Goal: Task Accomplishment & Management: Complete application form

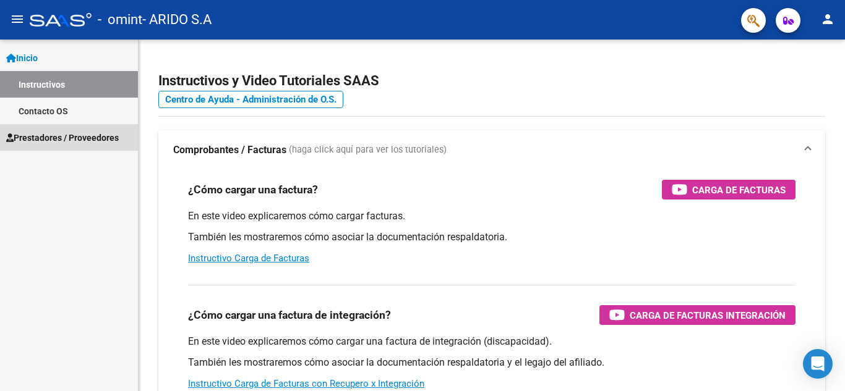
click at [49, 135] on span "Prestadores / Proveedores" at bounding box center [62, 138] width 113 height 14
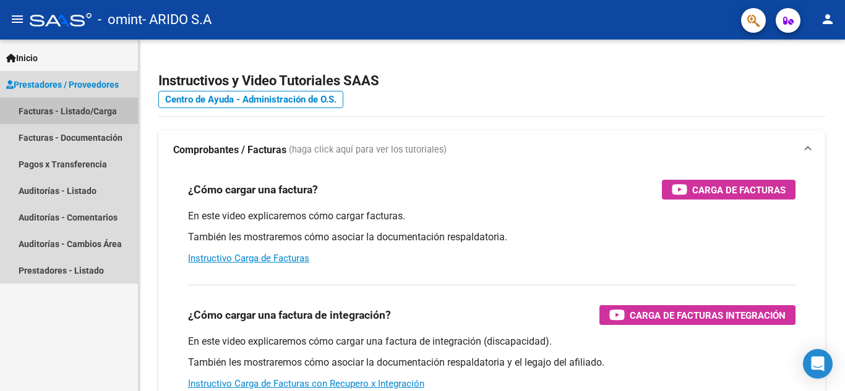
click at [96, 104] on link "Facturas - Listado/Carga" at bounding box center [69, 111] width 138 height 27
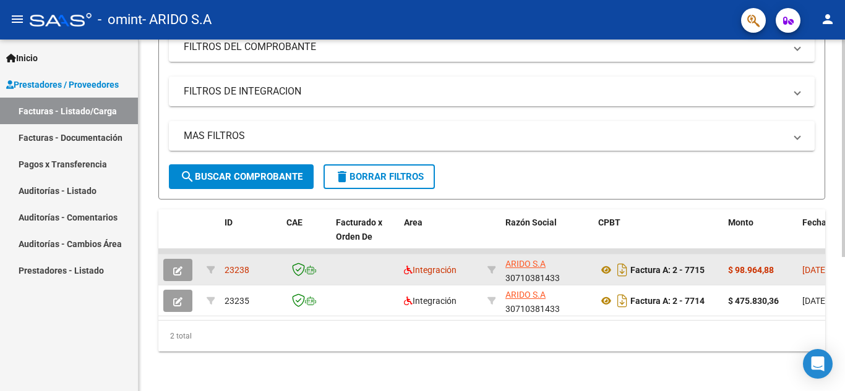
click at [174, 266] on icon "button" at bounding box center [177, 270] width 9 height 9
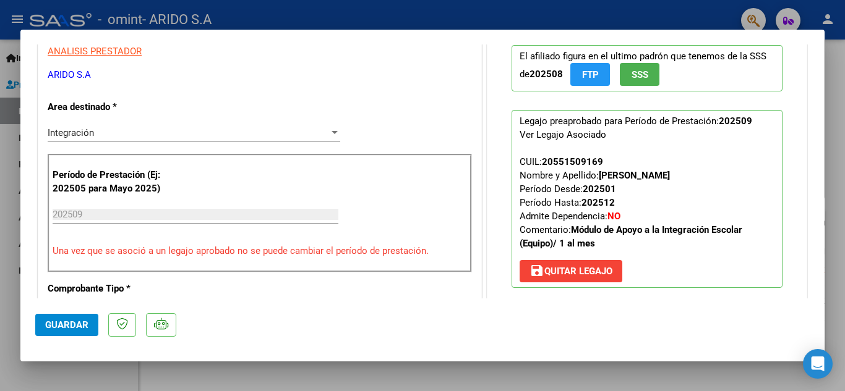
scroll to position [185, 0]
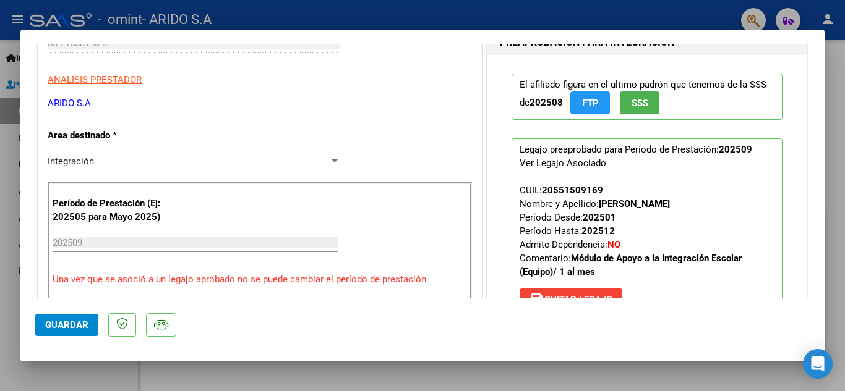
click at [4, 303] on div at bounding box center [422, 195] width 845 height 391
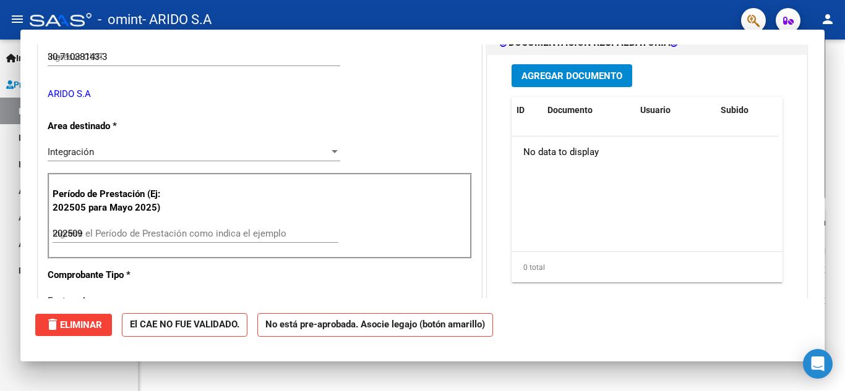
type input "$ 0,00"
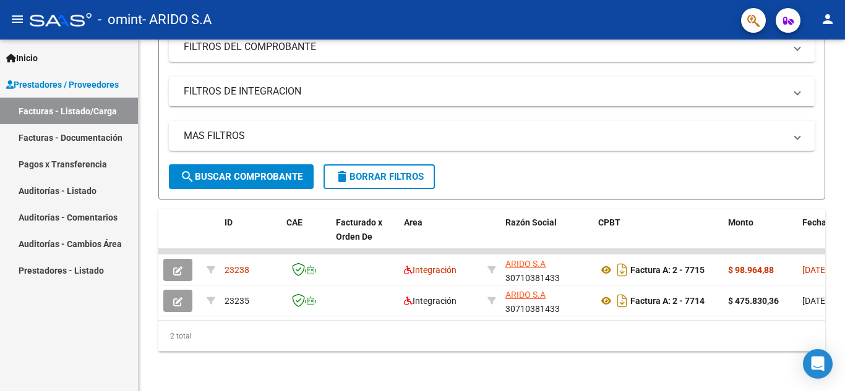
scroll to position [216, 0]
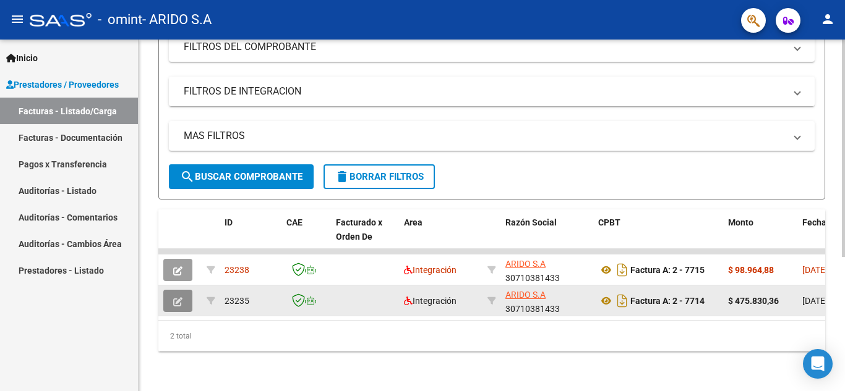
click at [179, 297] on icon "button" at bounding box center [177, 301] width 9 height 9
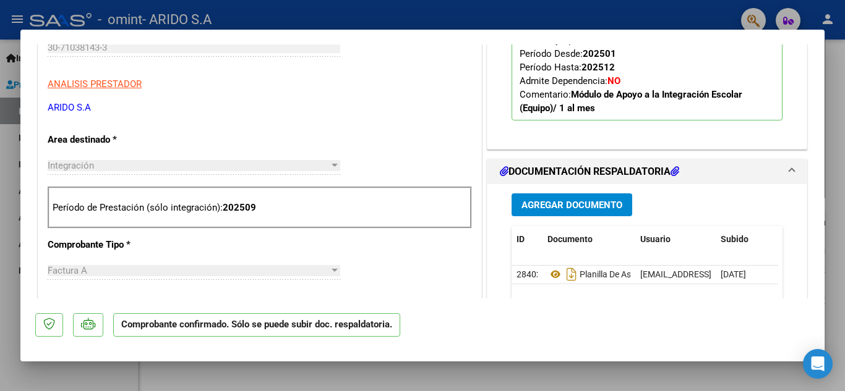
scroll to position [371, 0]
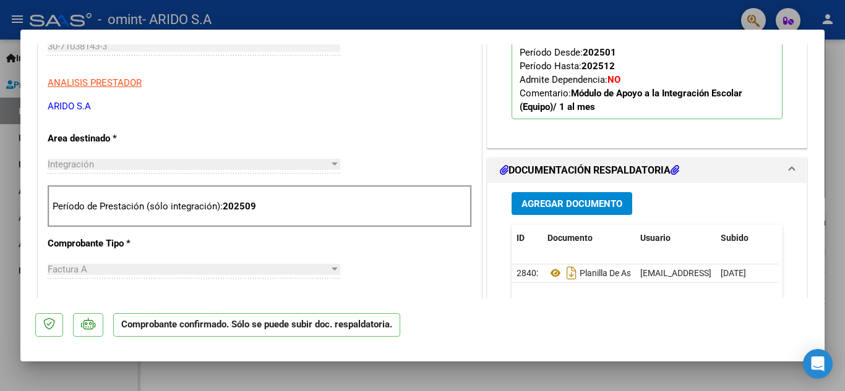
click at [2, 308] on div at bounding box center [422, 195] width 845 height 391
type input "$ 0,00"
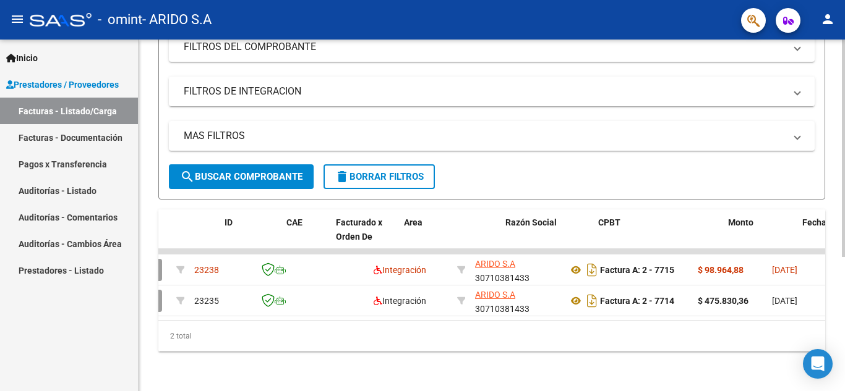
scroll to position [0, 0]
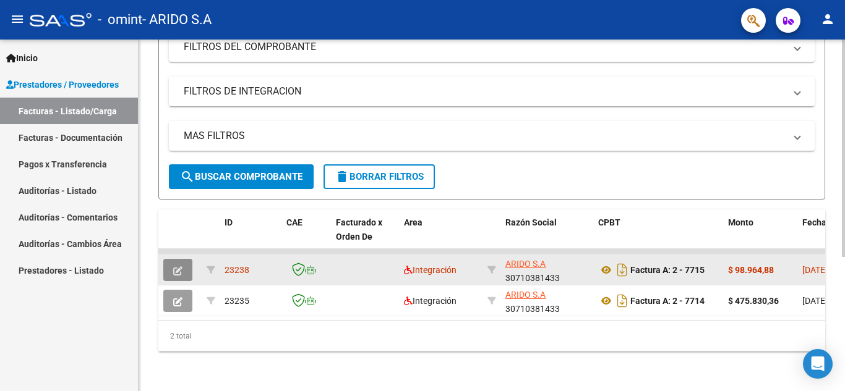
click at [172, 259] on button "button" at bounding box center [177, 270] width 29 height 22
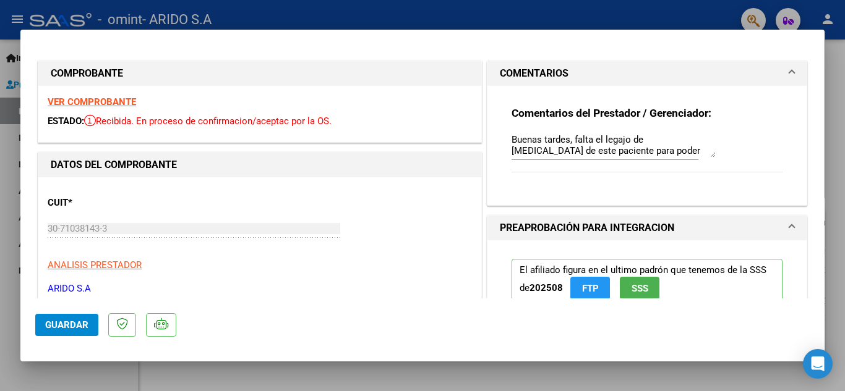
click at [4, 296] on div at bounding box center [422, 195] width 845 height 391
type input "$ 0,00"
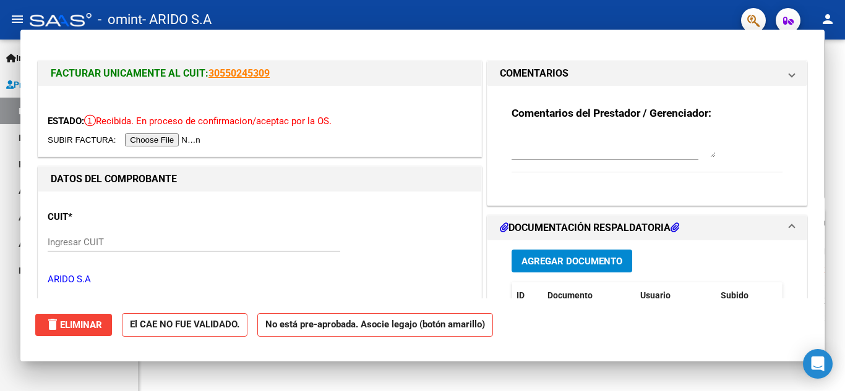
scroll to position [216, 0]
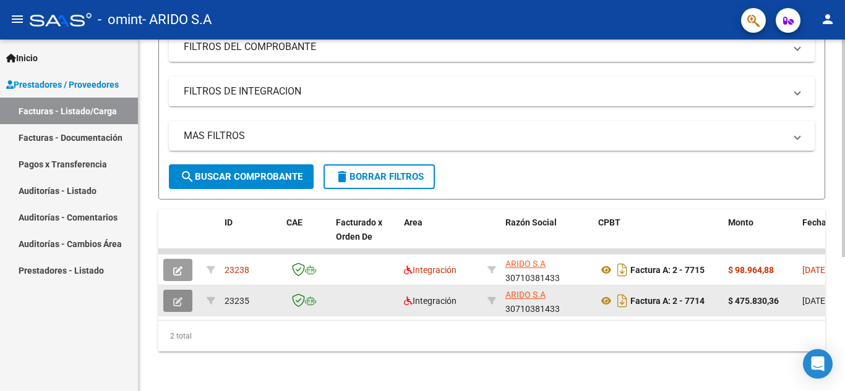
click at [182, 290] on button "button" at bounding box center [177, 301] width 29 height 22
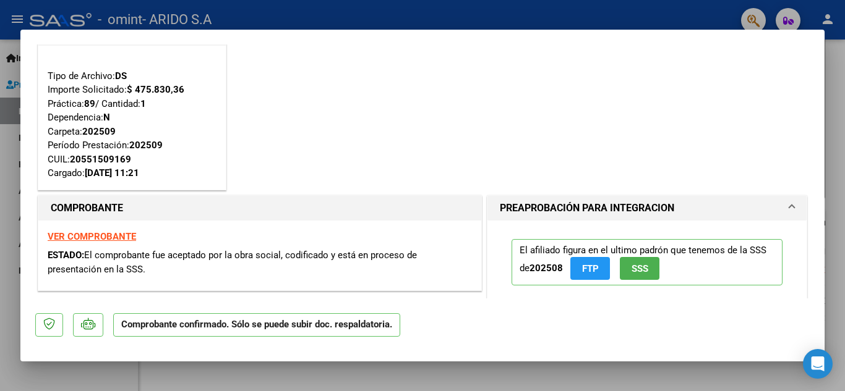
scroll to position [124, 0]
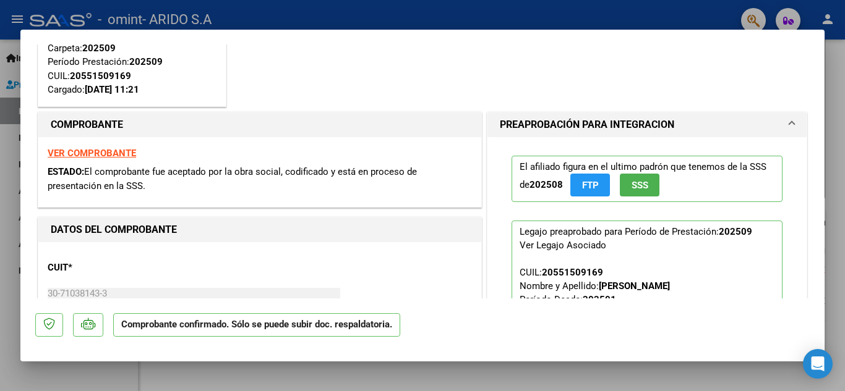
click at [6, 328] on div at bounding box center [422, 195] width 845 height 391
type input "$ 0,00"
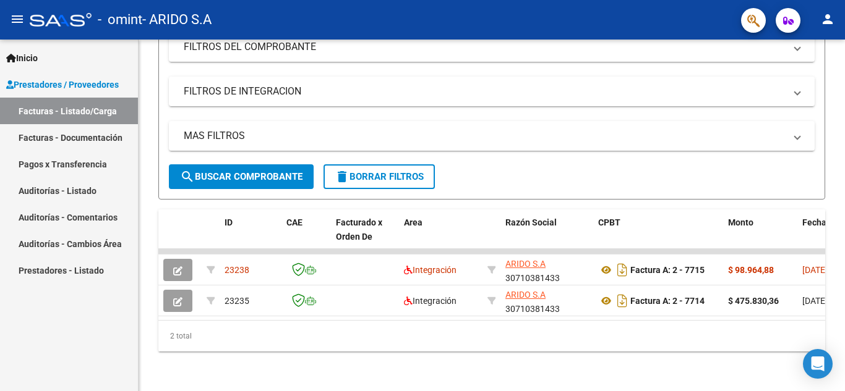
scroll to position [216, 0]
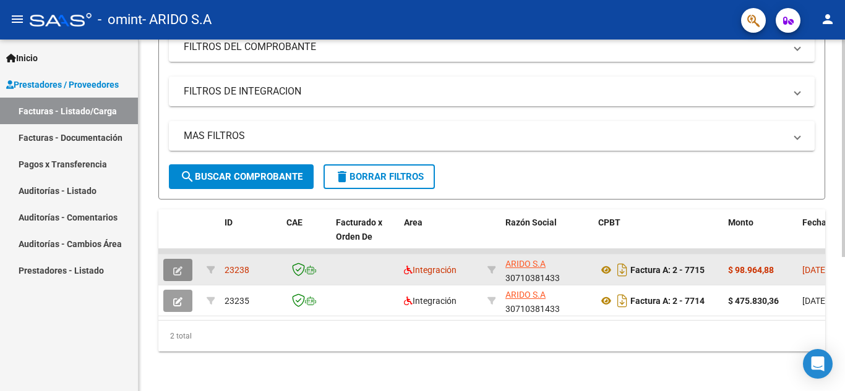
click at [183, 259] on button "button" at bounding box center [177, 270] width 29 height 22
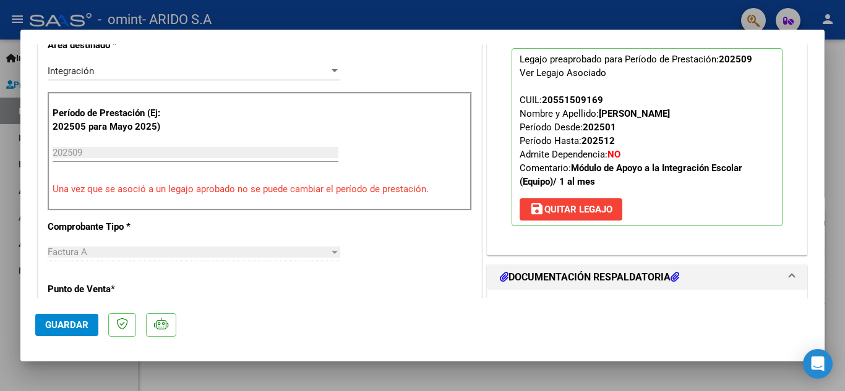
scroll to position [309, 0]
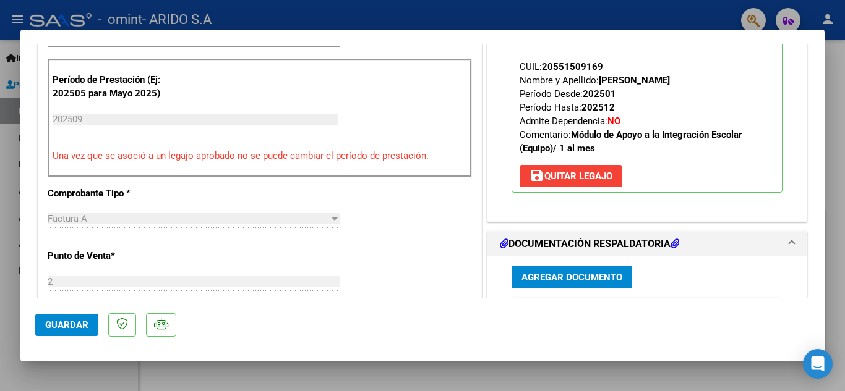
click at [562, 174] on span "save [PERSON_NAME]" at bounding box center [570, 176] width 83 height 11
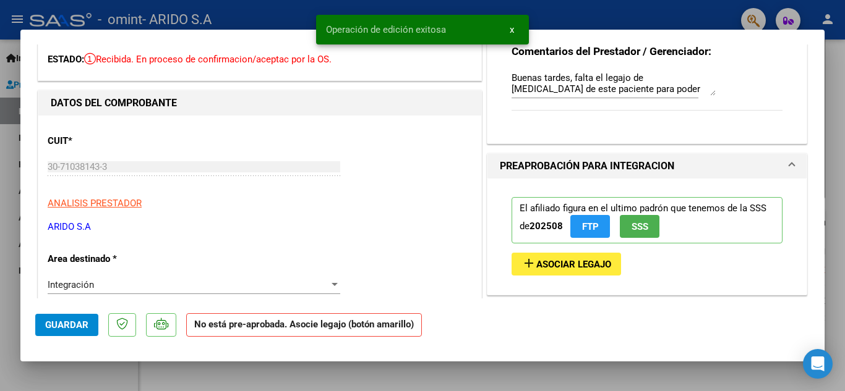
scroll to position [124, 0]
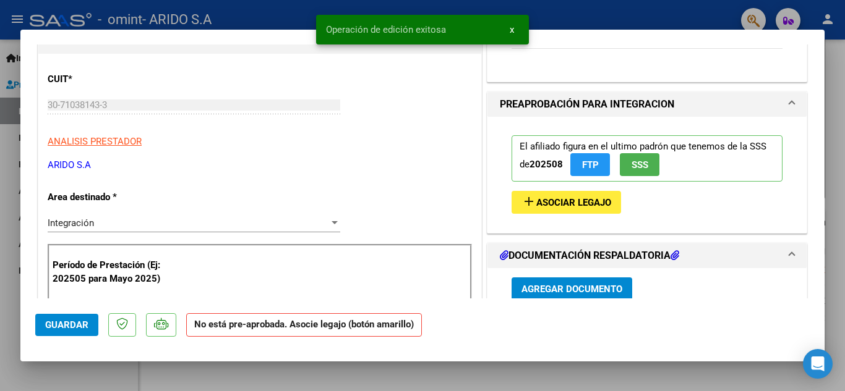
click at [589, 199] on span "Asociar Legajo" at bounding box center [573, 202] width 75 height 11
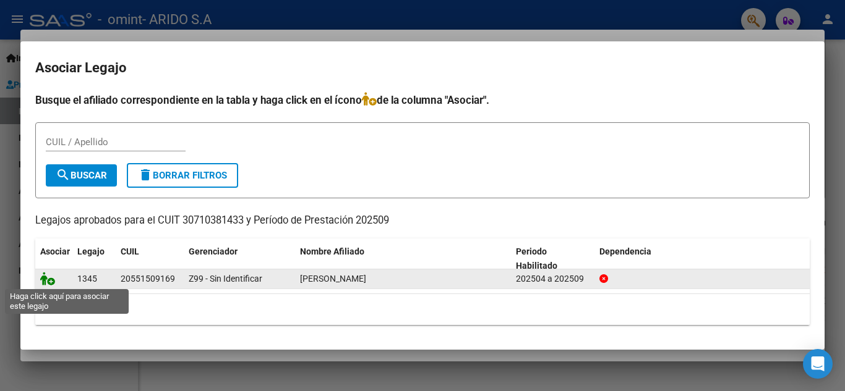
click at [46, 281] on icon at bounding box center [47, 279] width 15 height 14
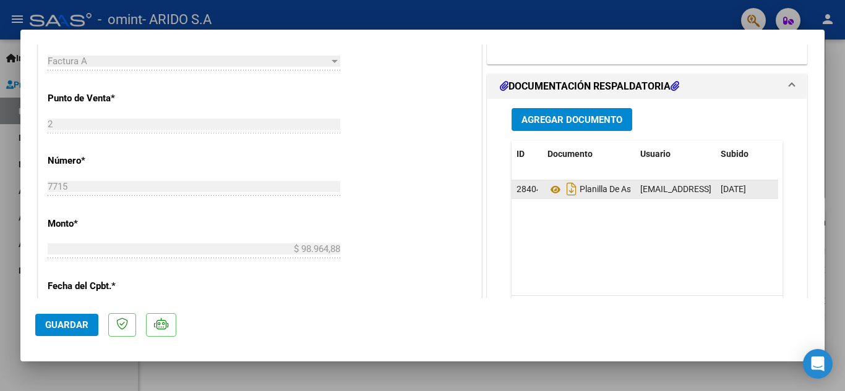
scroll to position [309, 0]
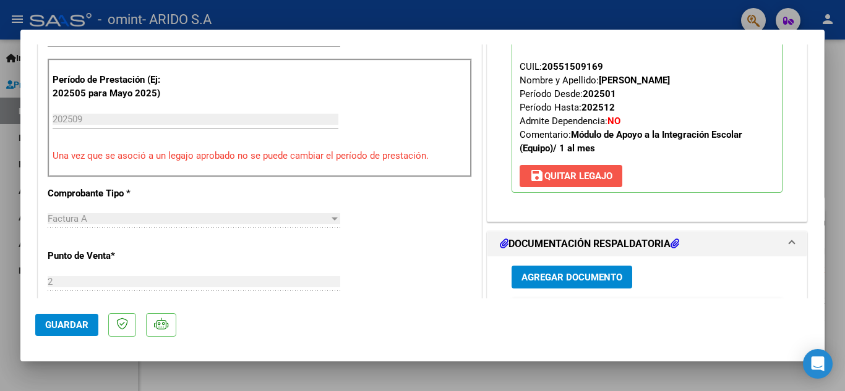
click at [556, 175] on span "save [PERSON_NAME]" at bounding box center [570, 176] width 83 height 11
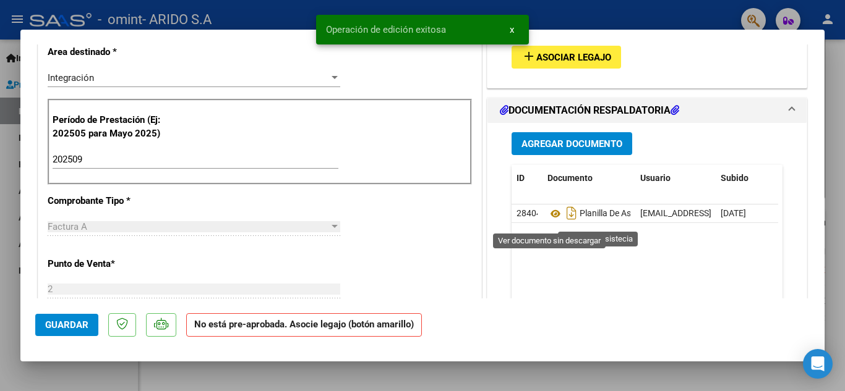
scroll to position [247, 0]
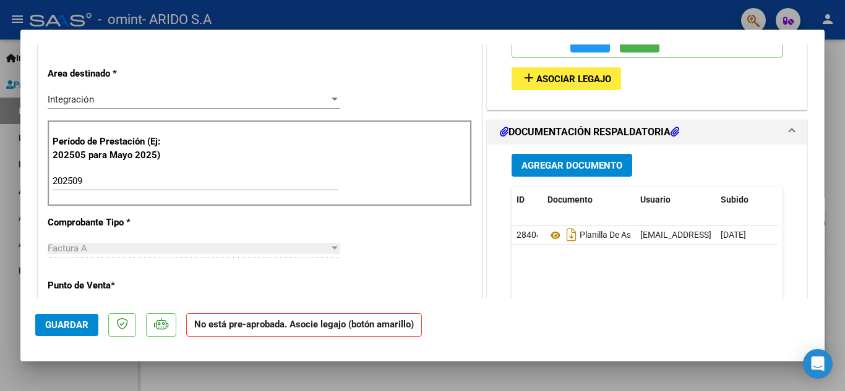
click at [566, 74] on span "Asociar Legajo" at bounding box center [573, 79] width 75 height 11
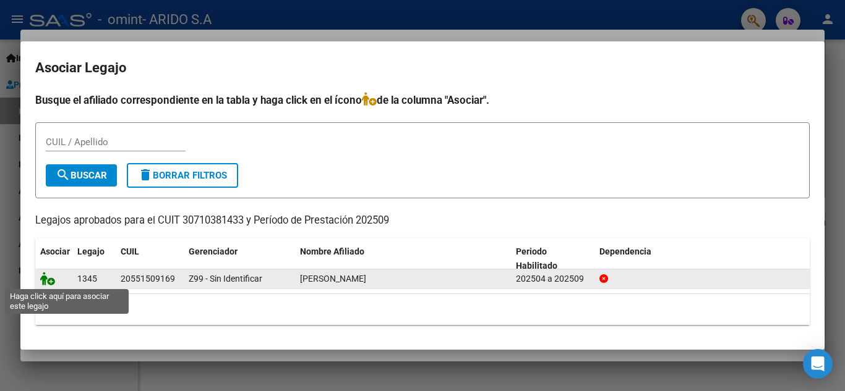
click at [48, 281] on icon at bounding box center [47, 279] width 15 height 14
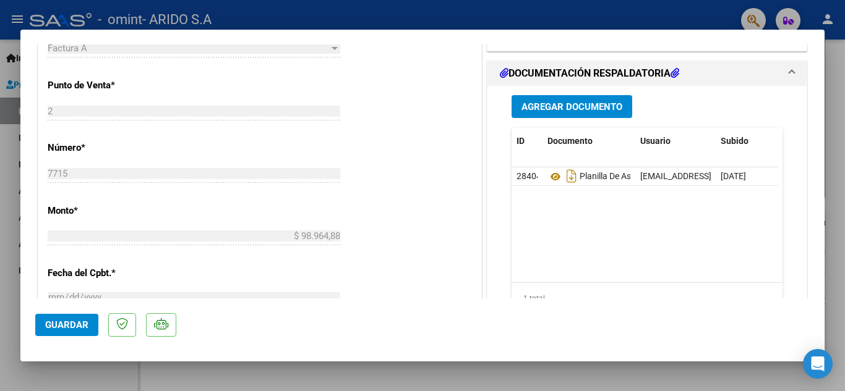
scroll to position [498, 0]
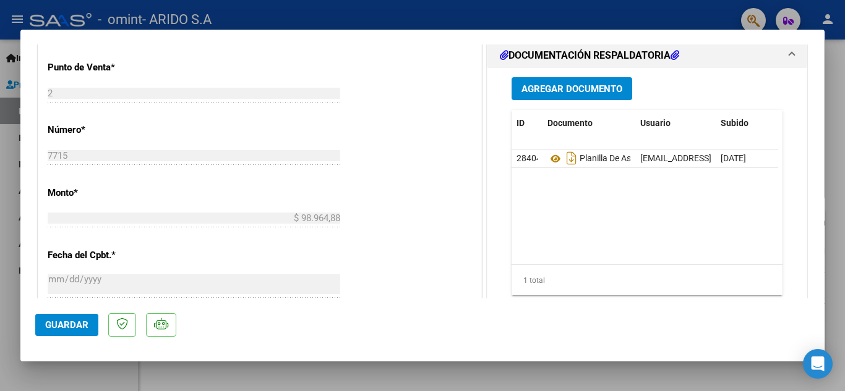
click at [12, 330] on div at bounding box center [422, 195] width 845 height 391
type input "$ 0,00"
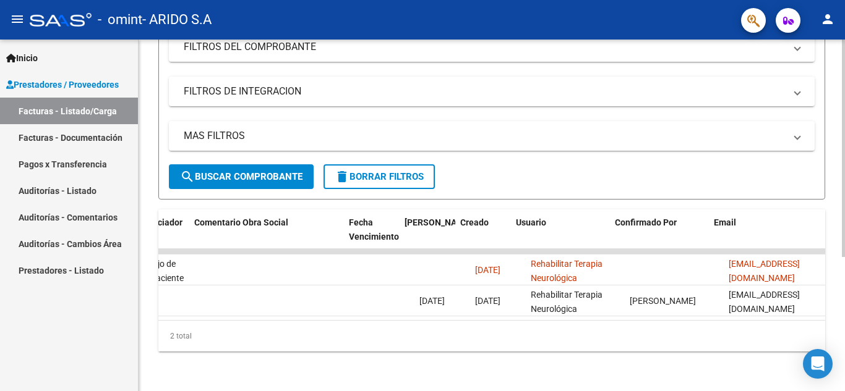
scroll to position [0, 1940]
